Goal: Check status: Check status

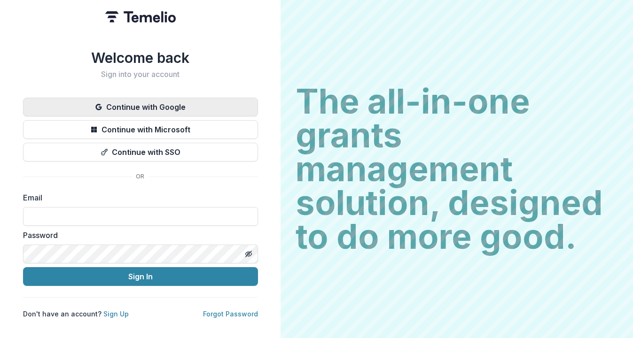
click at [144, 101] on button "Continue with Google" at bounding box center [140, 107] width 235 height 19
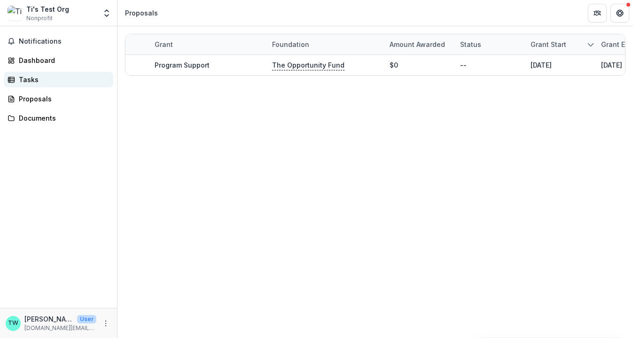
click at [32, 77] on div "Tasks" at bounding box center [62, 80] width 87 height 10
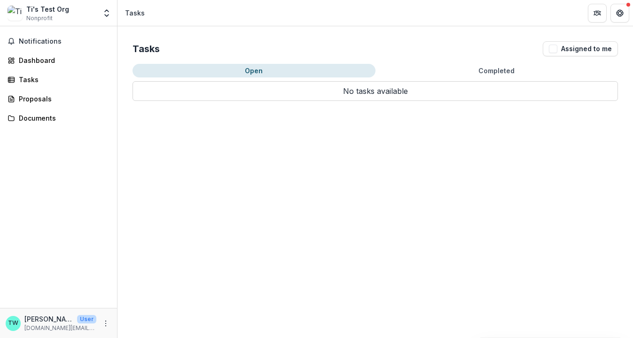
click at [495, 71] on button "Completed" at bounding box center [497, 71] width 243 height 14
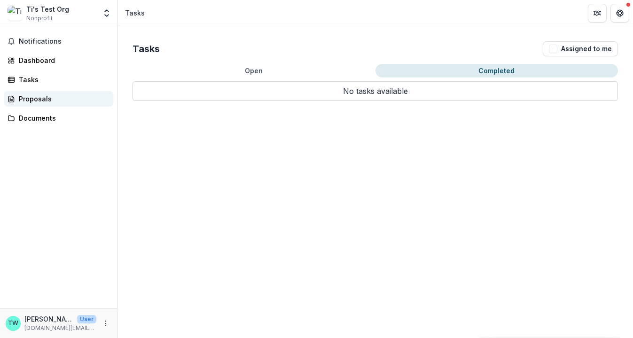
click at [33, 101] on div "Proposals" at bounding box center [62, 99] width 87 height 10
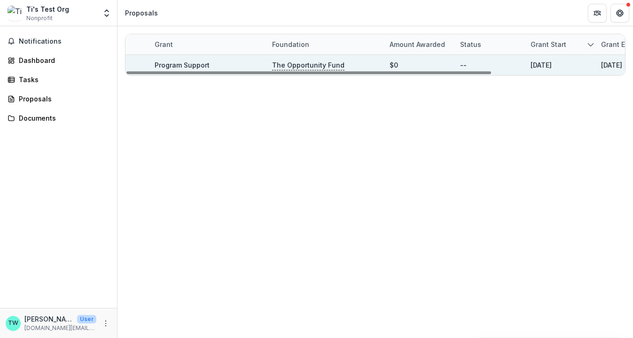
click at [169, 66] on link "Program Support" at bounding box center [182, 65] width 55 height 8
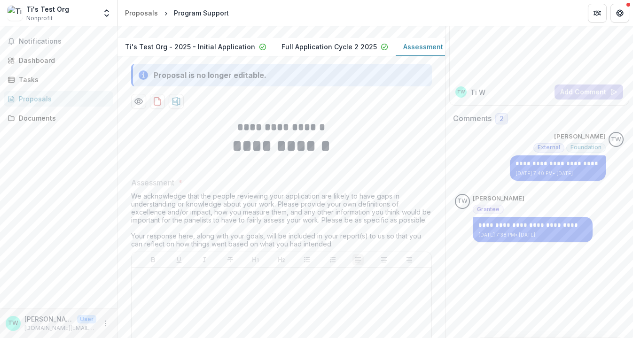
scroll to position [88, 0]
